Goal: Download file/media

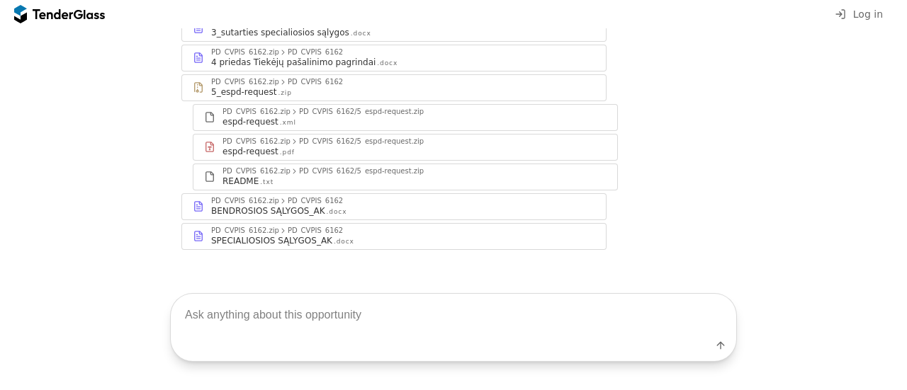
scroll to position [369, 0]
click at [216, 227] on div "PD_CVPIS_6162.zip" at bounding box center [245, 230] width 68 height 7
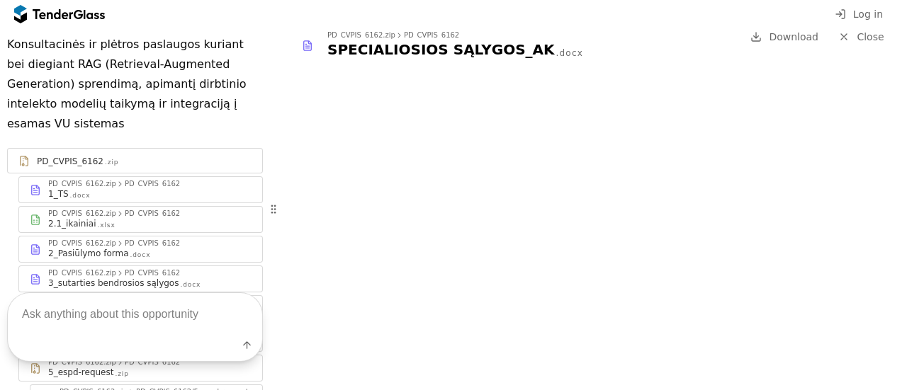
scroll to position [237, 0]
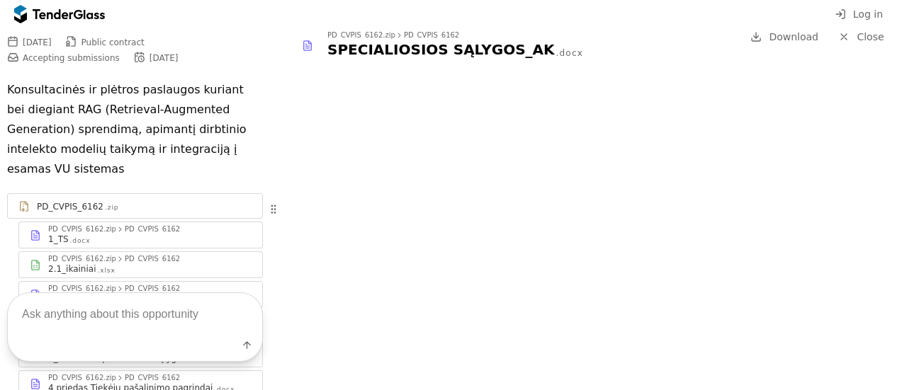
click at [98, 226] on div "PD_CVPIS_6162.zip" at bounding box center [82, 229] width 68 height 7
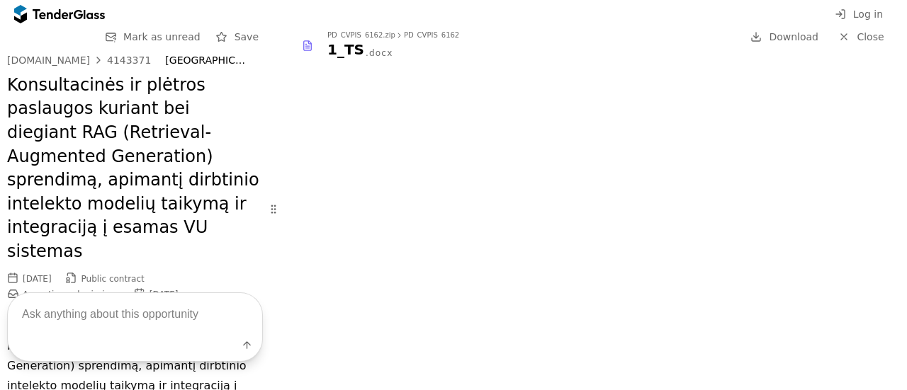
click at [111, 62] on div "4143371" at bounding box center [129, 60] width 44 height 10
